Goal: Information Seeking & Learning: Learn about a topic

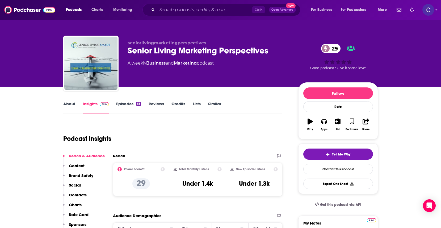
click at [70, 103] on link "About" at bounding box center [69, 107] width 12 height 12
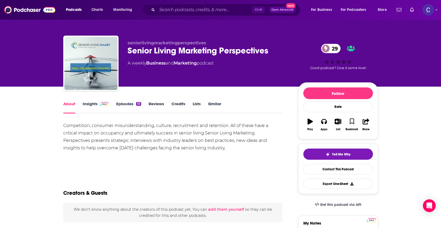
click at [130, 104] on link "Episodes 55" at bounding box center [128, 107] width 25 height 12
